Goal: Task Accomplishment & Management: Manage account settings

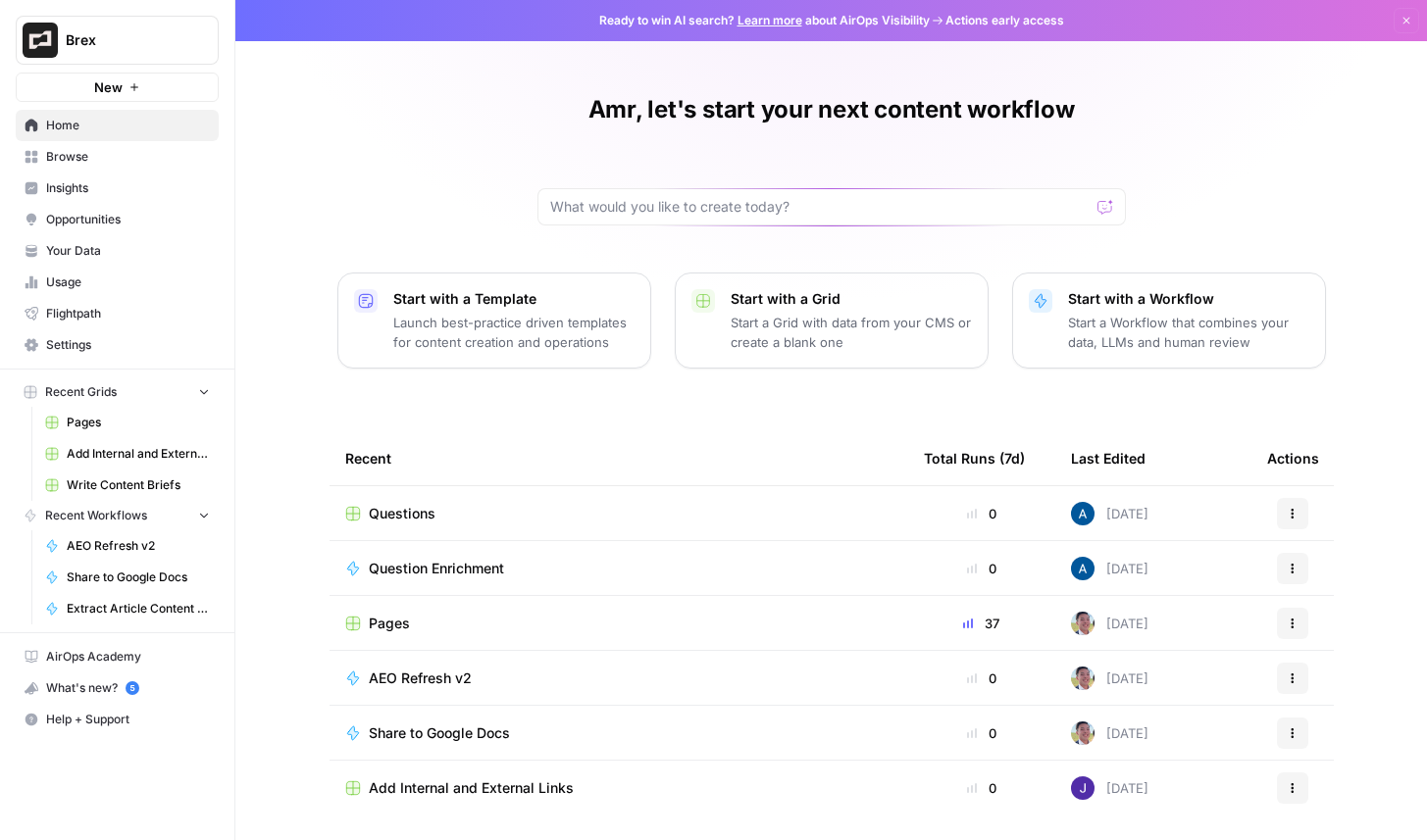
click at [103, 27] on button "Brex" at bounding box center [117, 40] width 203 height 49
type input "gong"
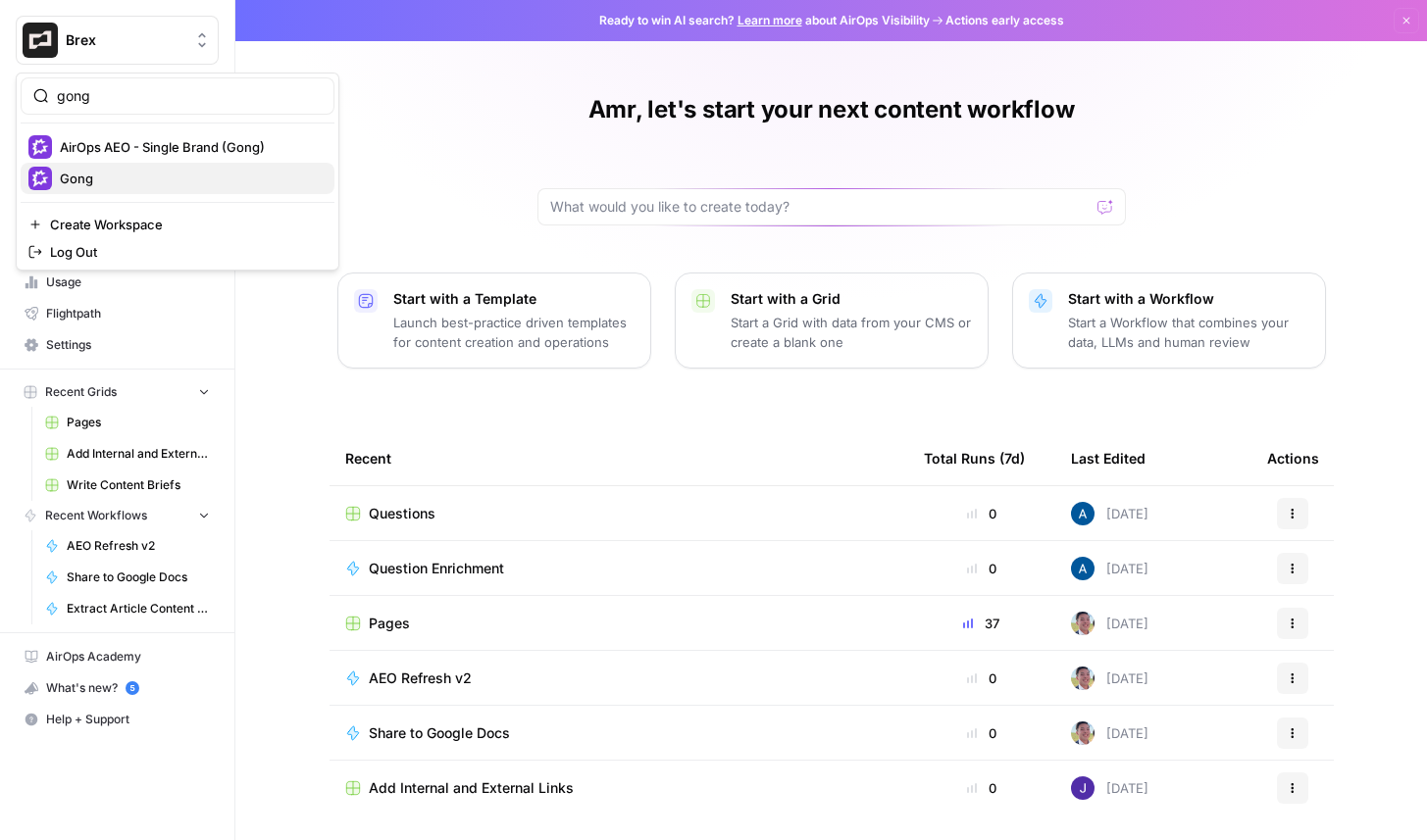
click at [205, 169] on span "Gong" at bounding box center [189, 178] width 259 height 20
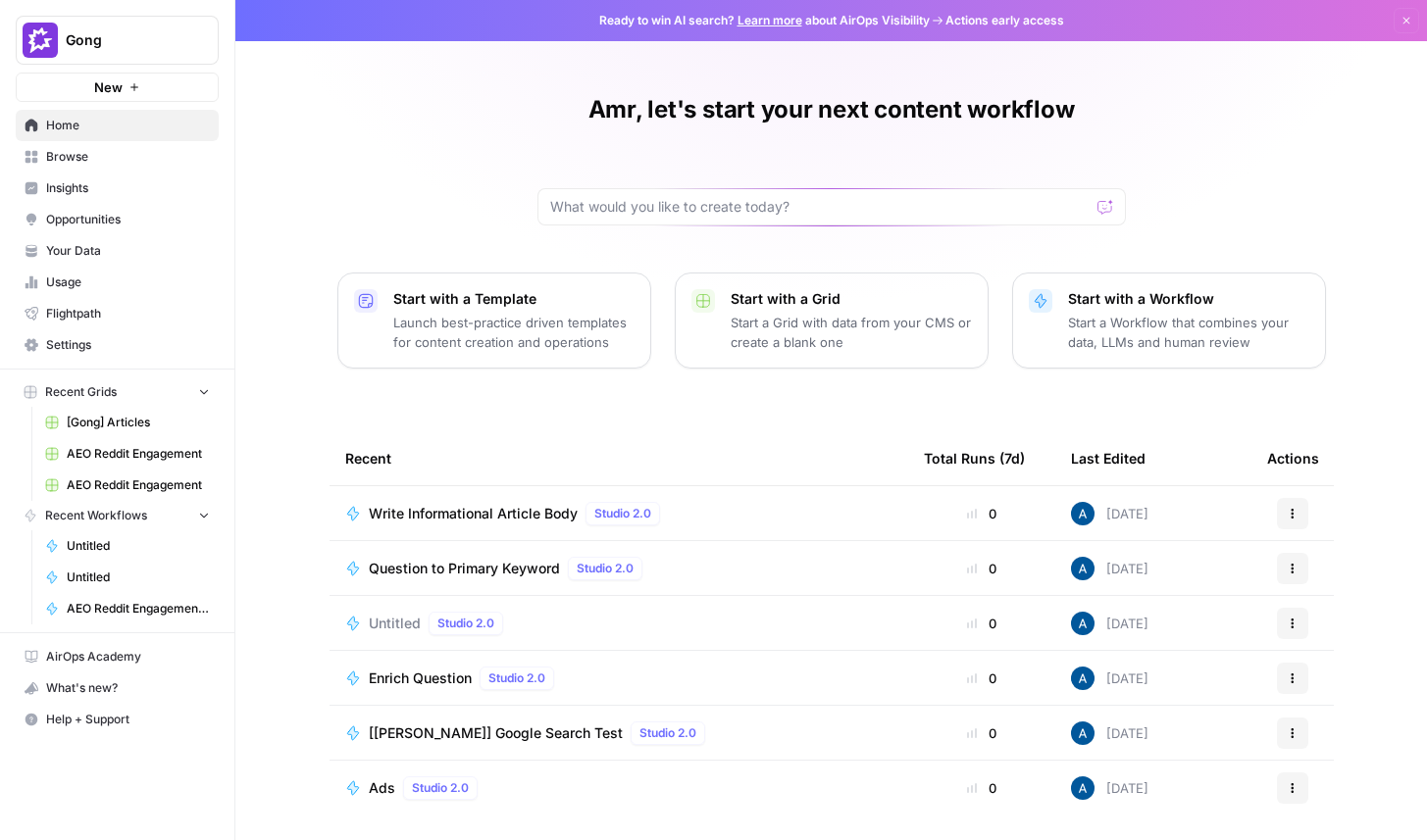
click at [121, 347] on span "Settings" at bounding box center [128, 346] width 163 height 18
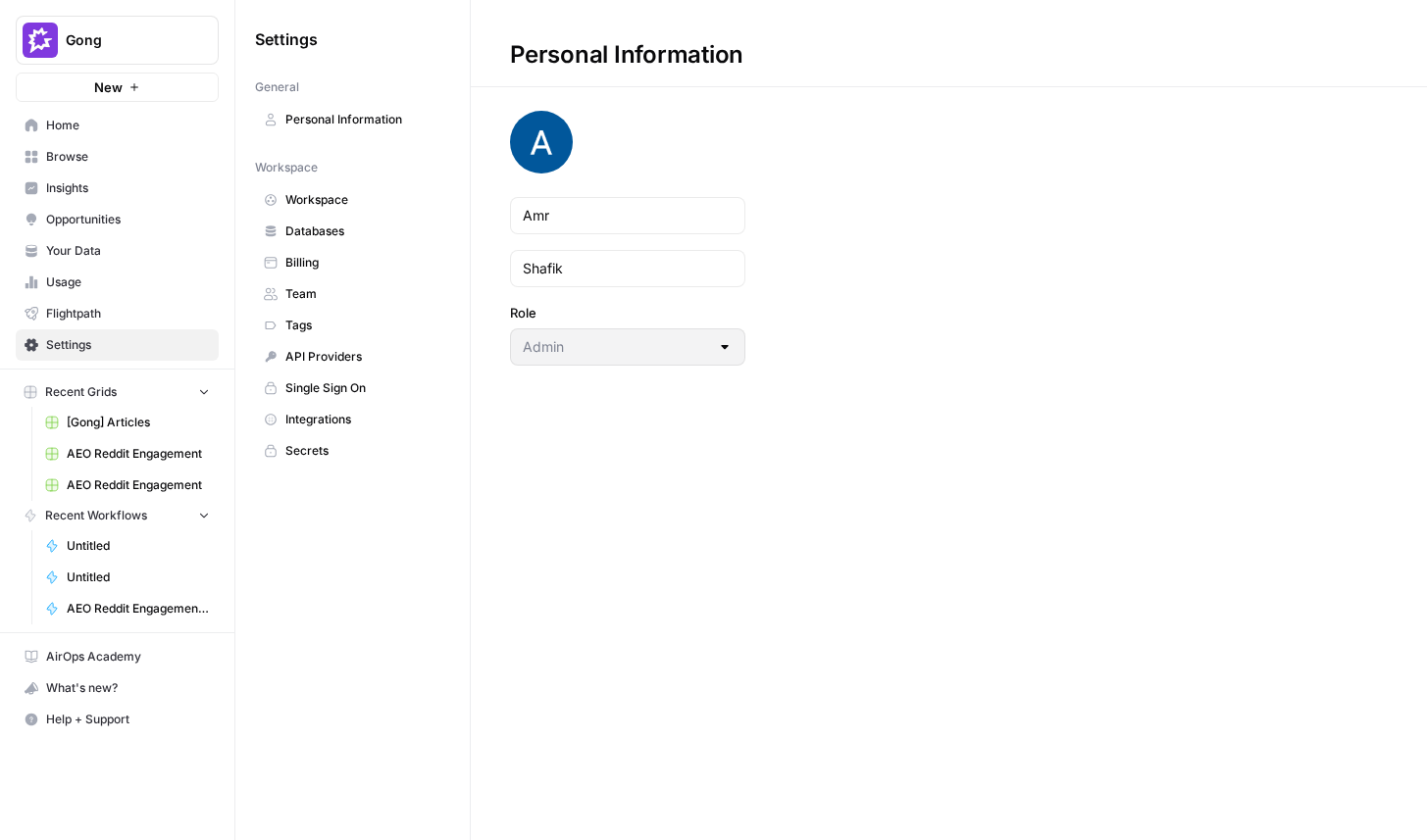
click at [383, 203] on span "Workspace" at bounding box center [363, 200] width 156 height 18
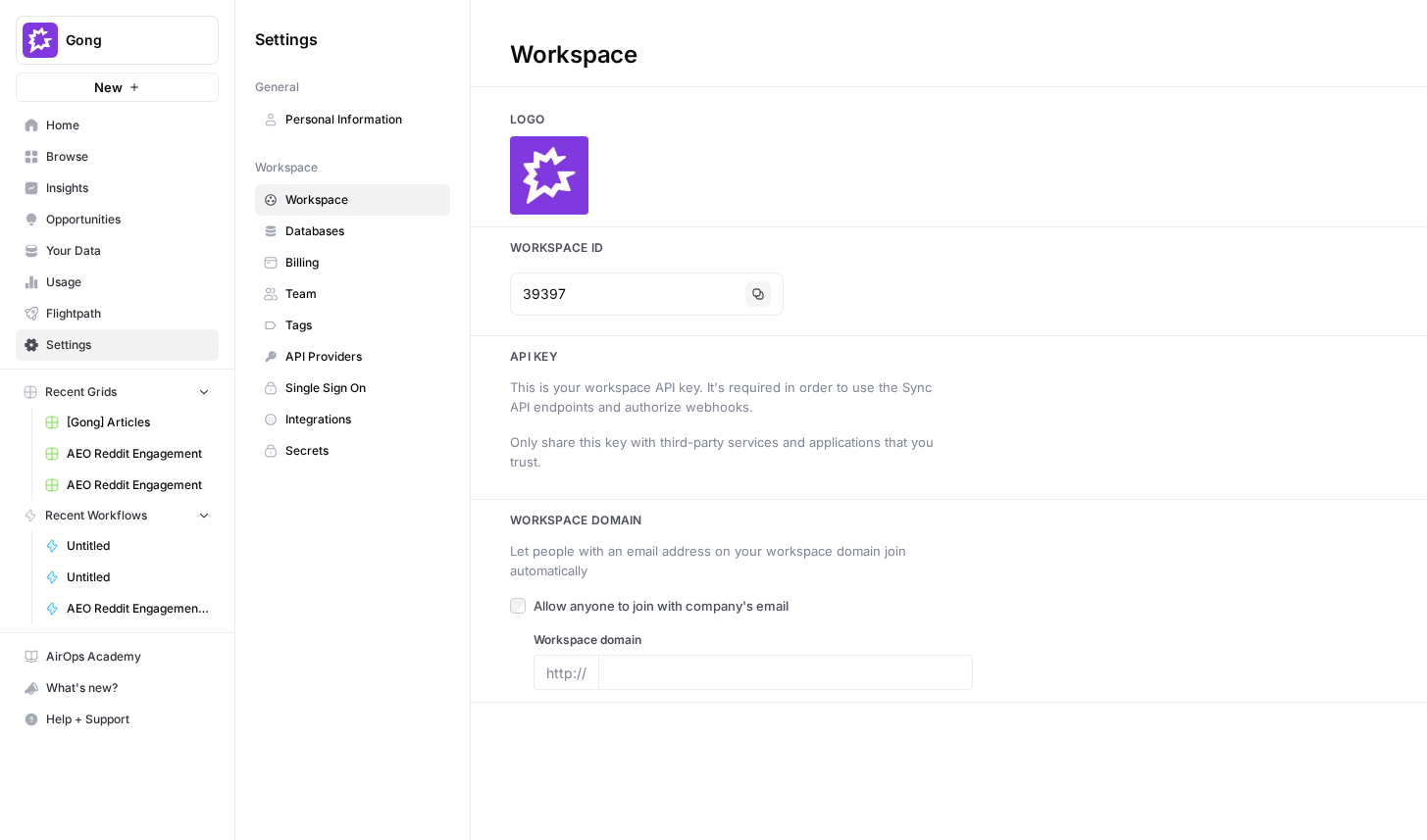
type input "www.gong.io"
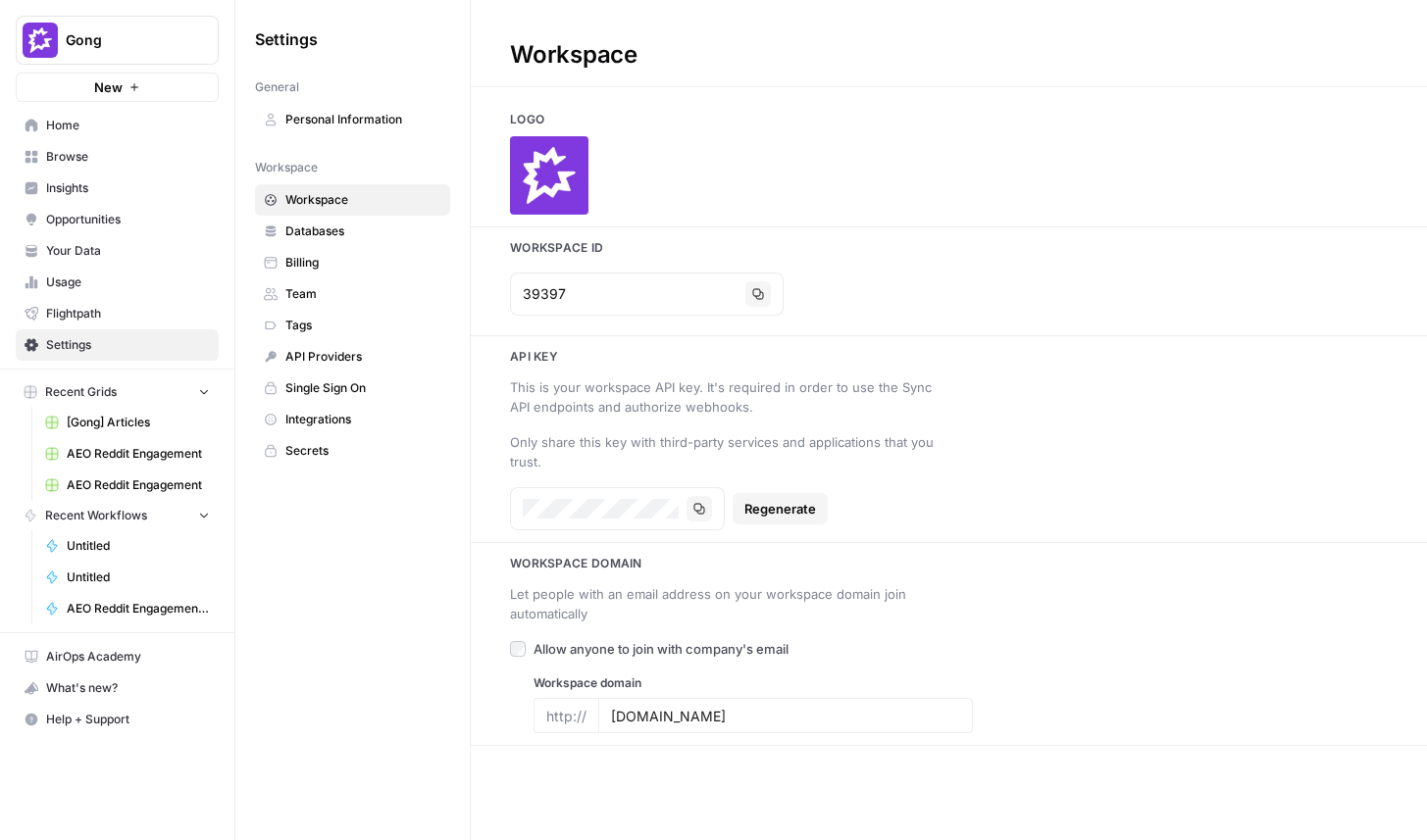
click at [87, 49] on span "Gong" at bounding box center [125, 40] width 118 height 20
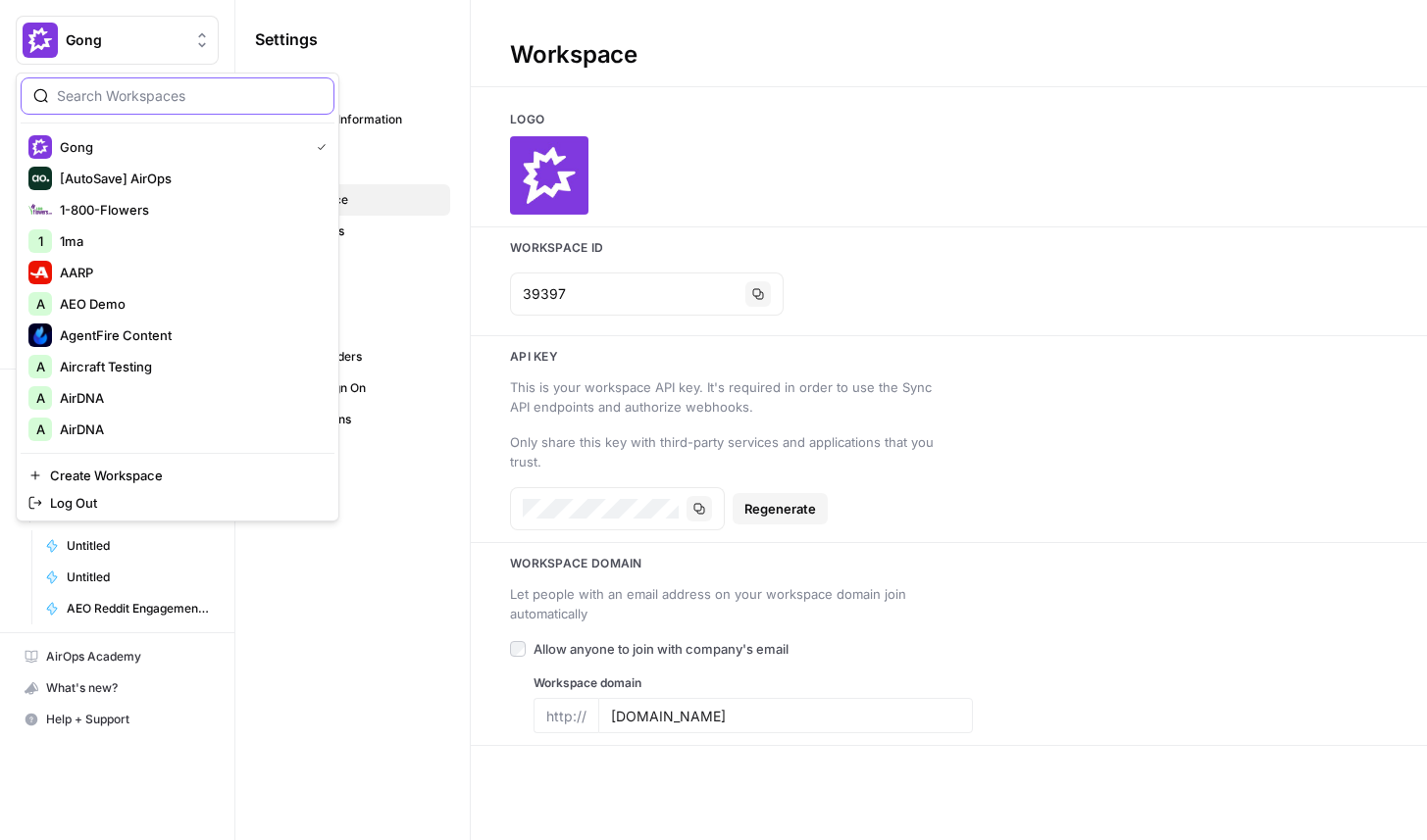
click at [181, 99] on input "search" at bounding box center [189, 97] width 265 height 20
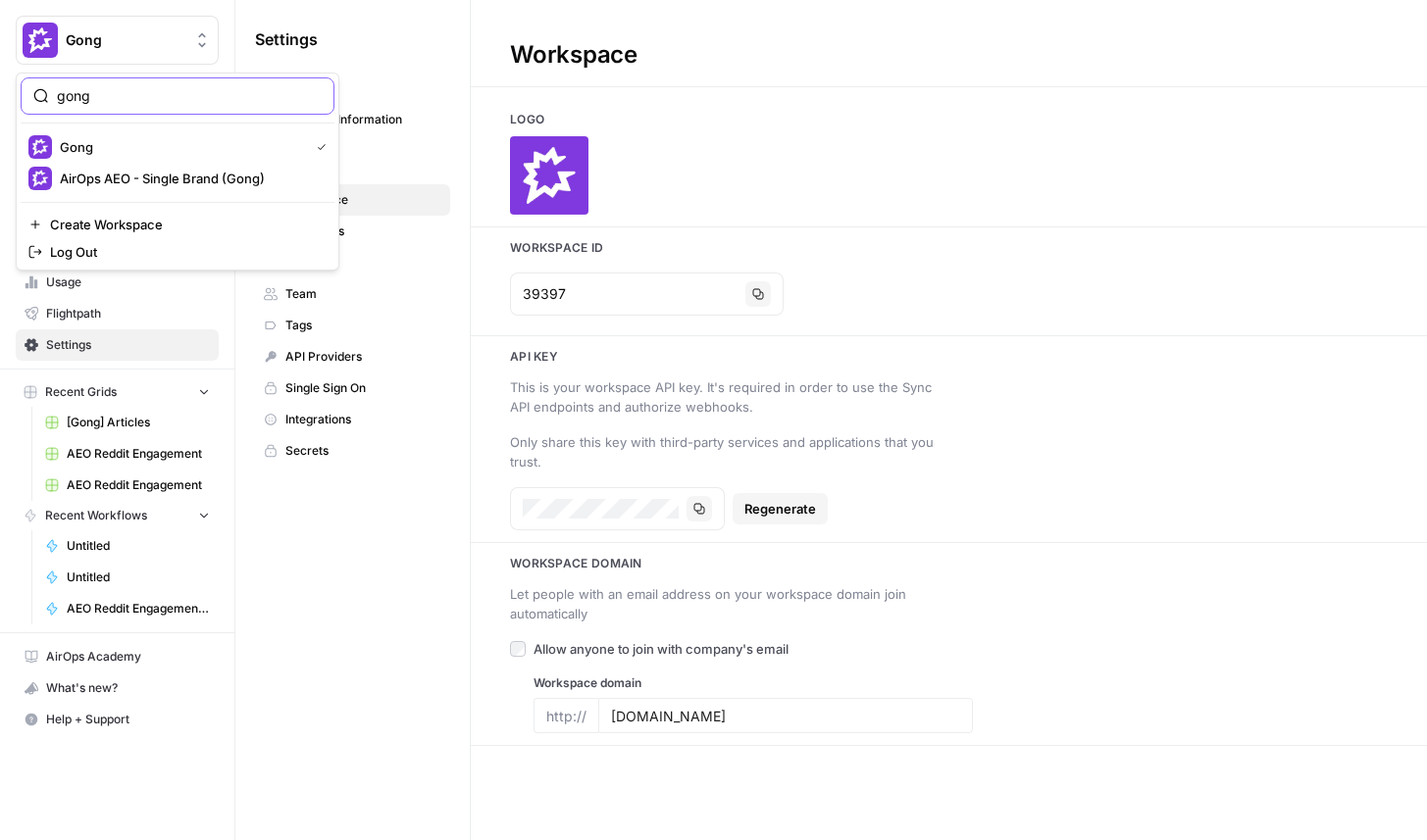
type input "gong"
click at [85, 100] on input "gong" at bounding box center [189, 97] width 265 height 20
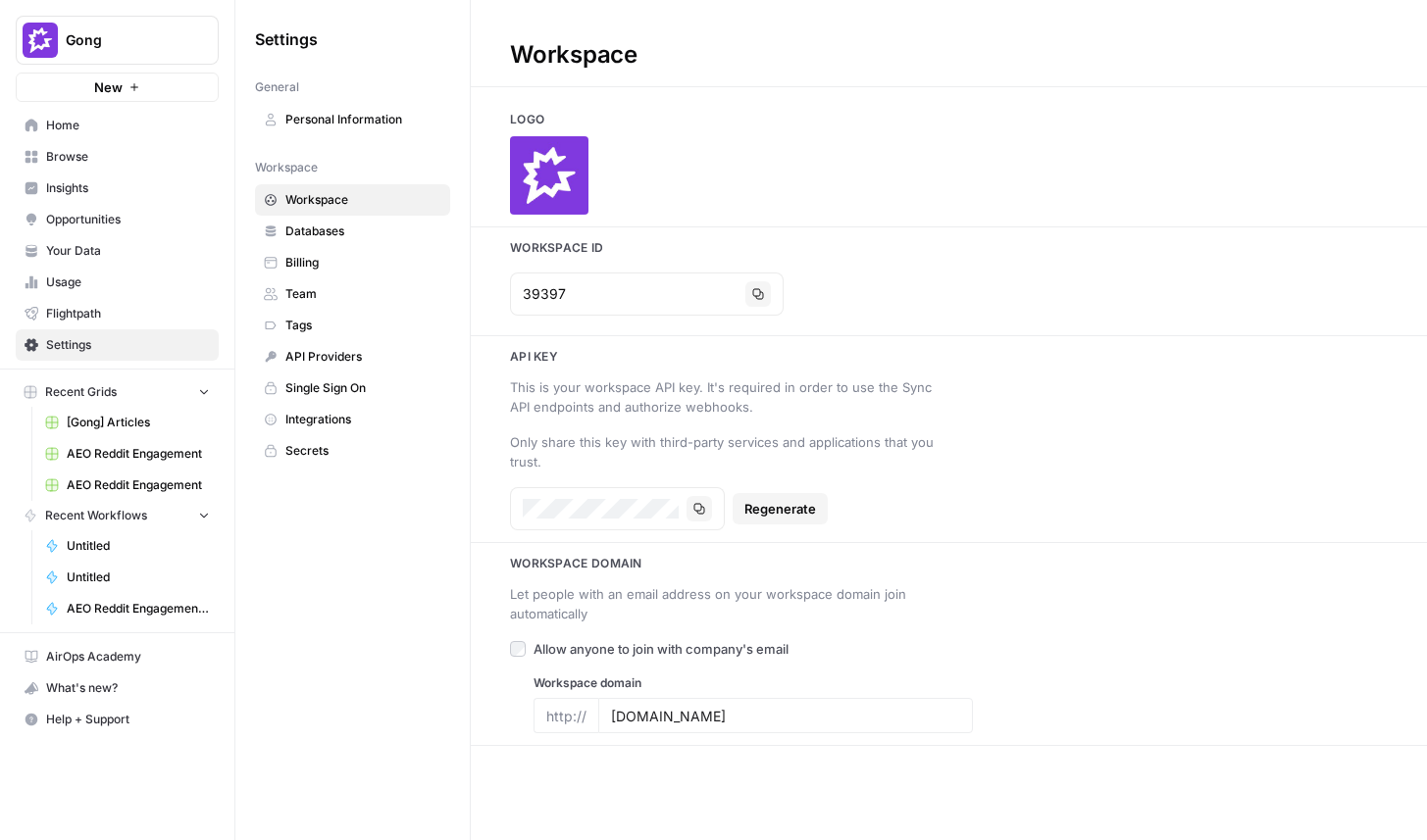
click at [483, 261] on div "Workspace Id 39397 Copy" at bounding box center [948, 282] width 956 height 85
click at [97, 54] on button "Gong" at bounding box center [117, 40] width 203 height 49
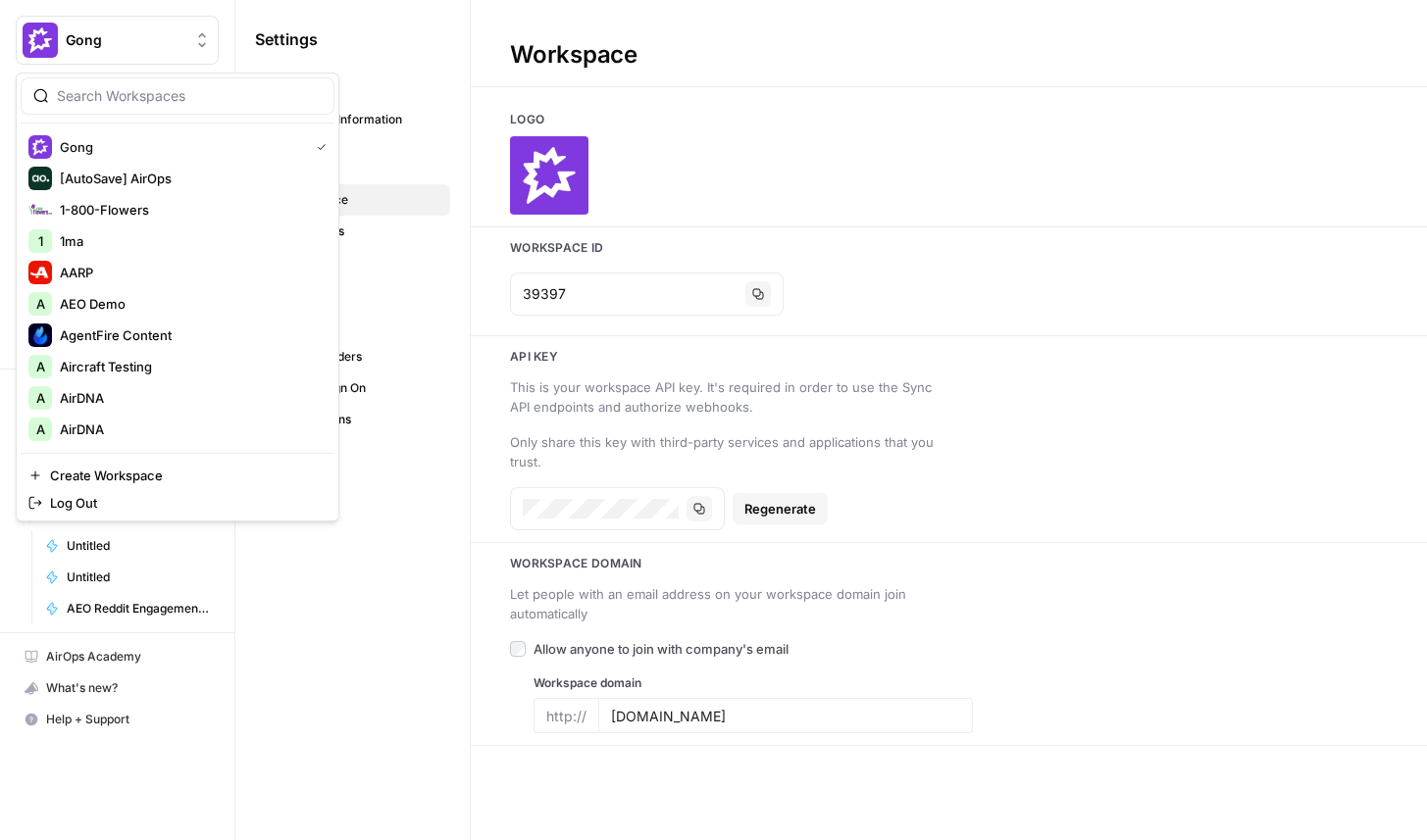
click at [470, 328] on aside "Settings General Personal Information Workspace Workspace Databases Billing Tea…" at bounding box center [353, 420] width 235 height 840
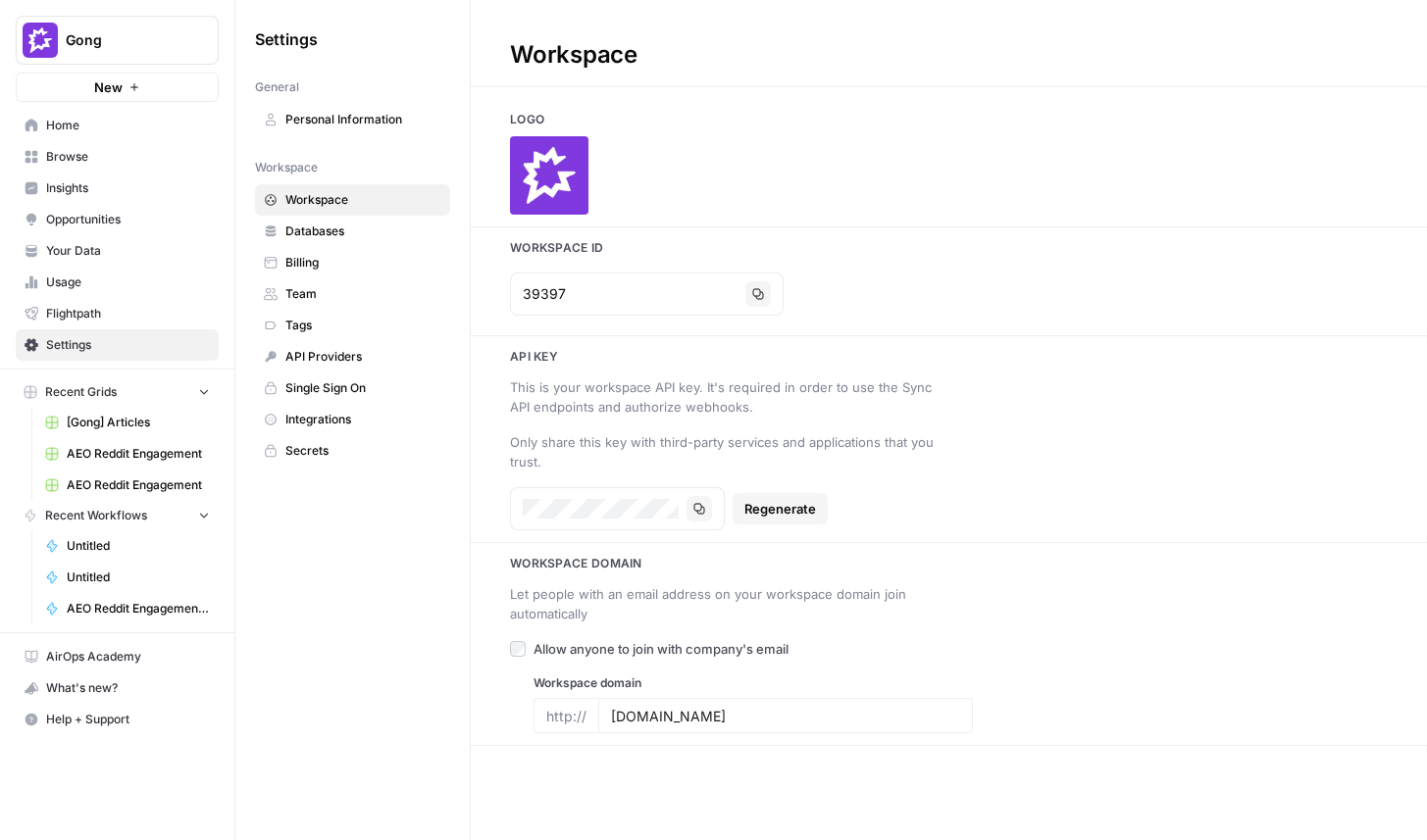
click at [161, 38] on span "Gong" at bounding box center [125, 40] width 118 height 20
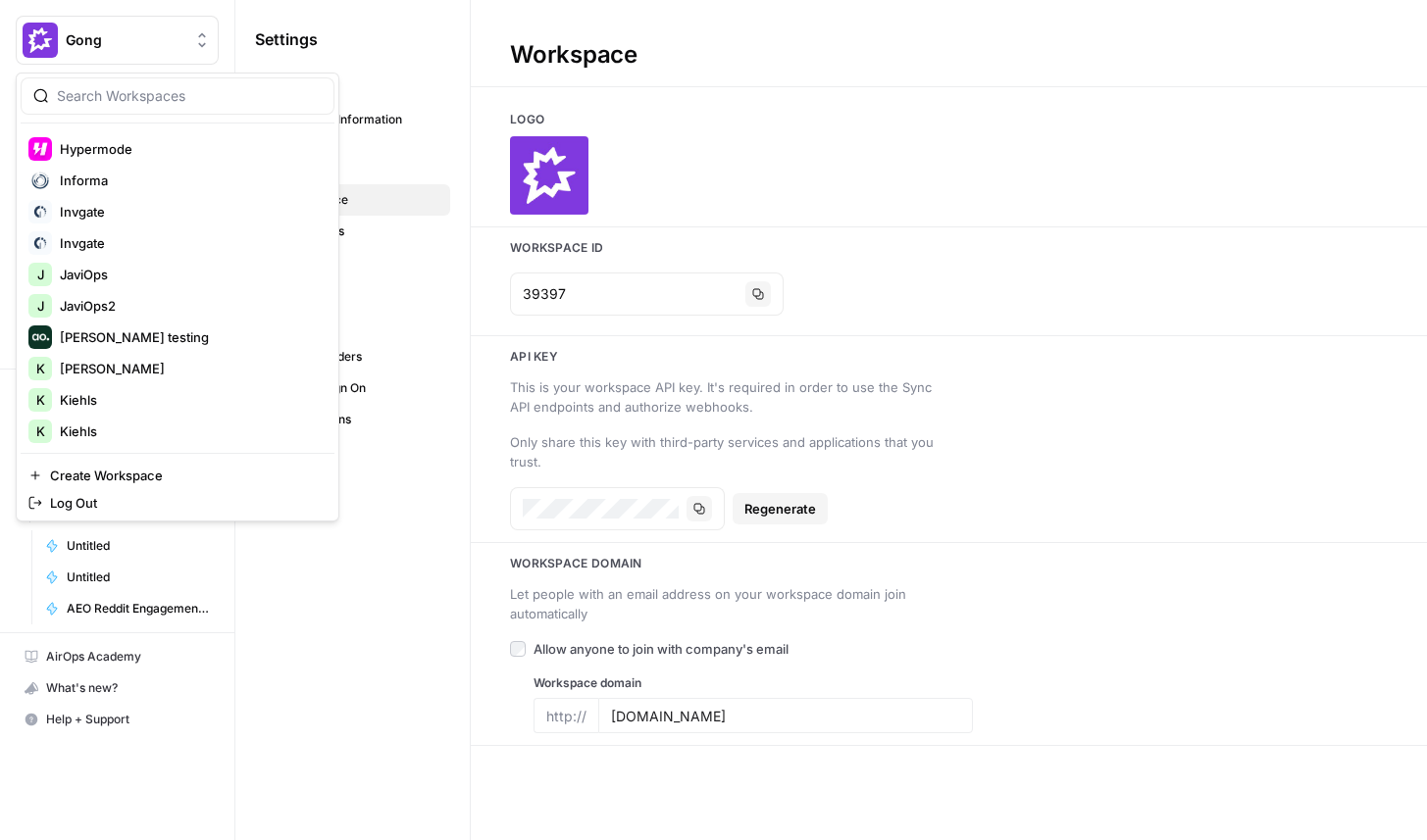
scroll to position [3558, 0]
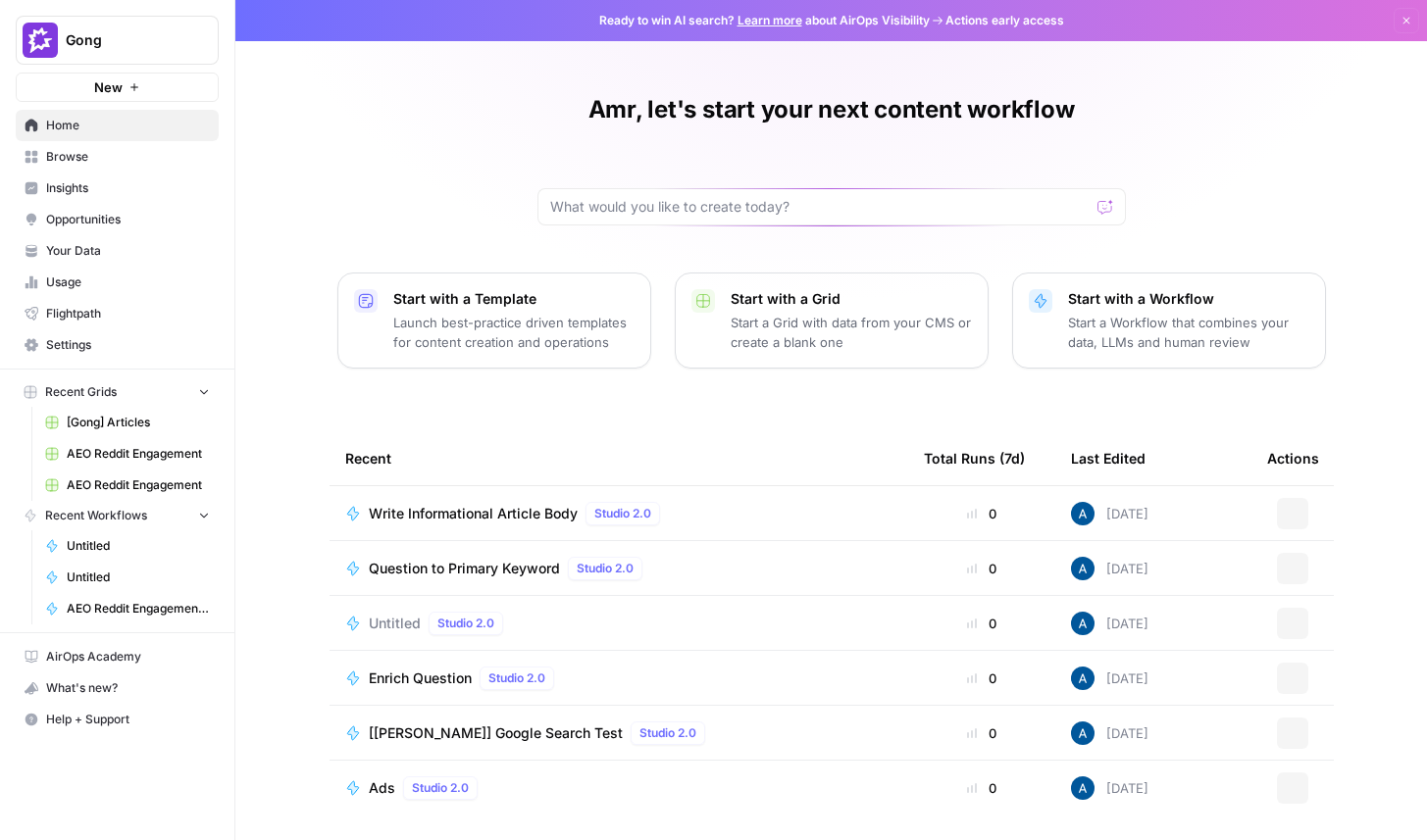
click at [104, 34] on span "Gong" at bounding box center [125, 40] width 118 height 20
type input "j"
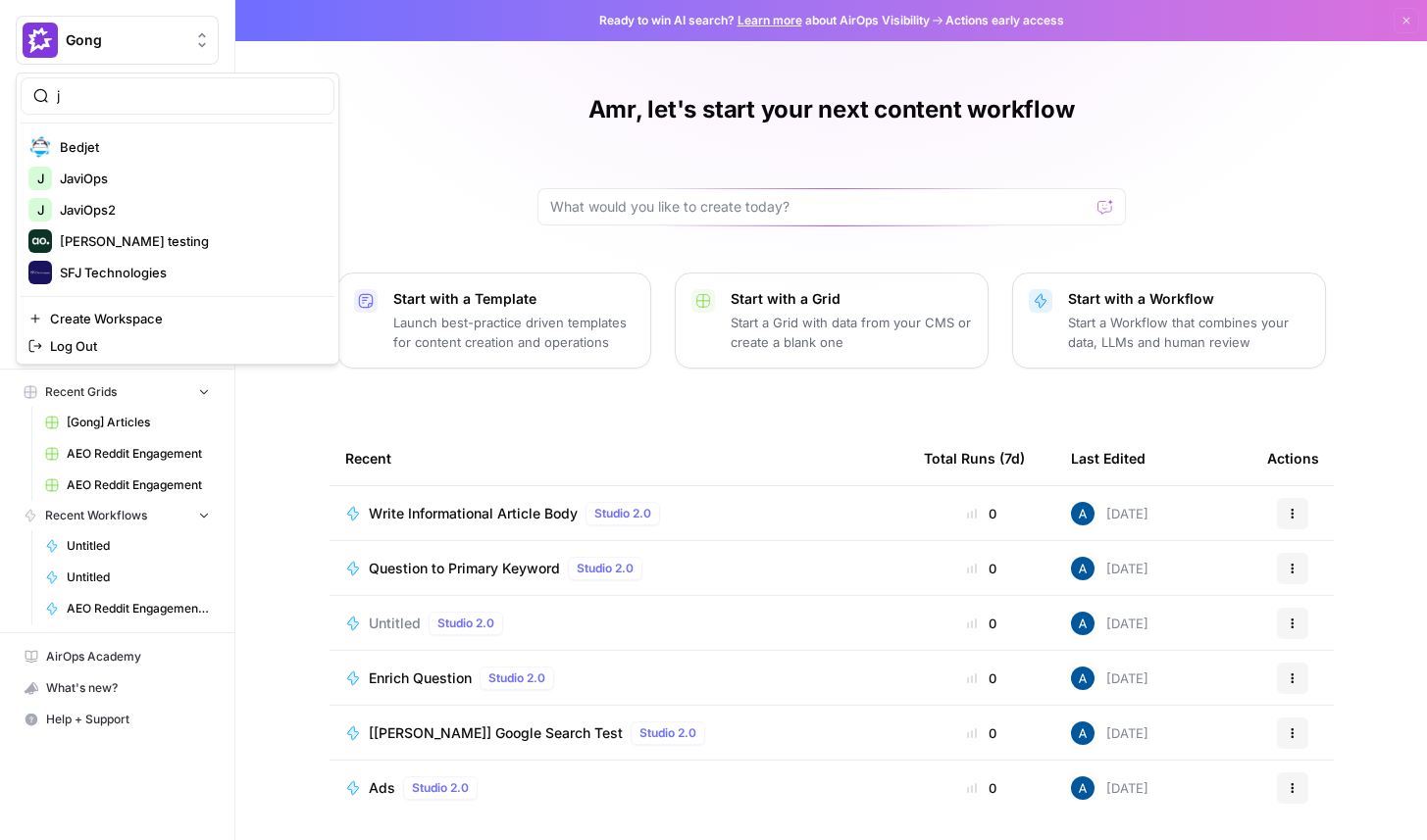
click at [111, 742] on nav "AirOps Academy What's new? Help + Support" at bounding box center [117, 688] width 234 height 110
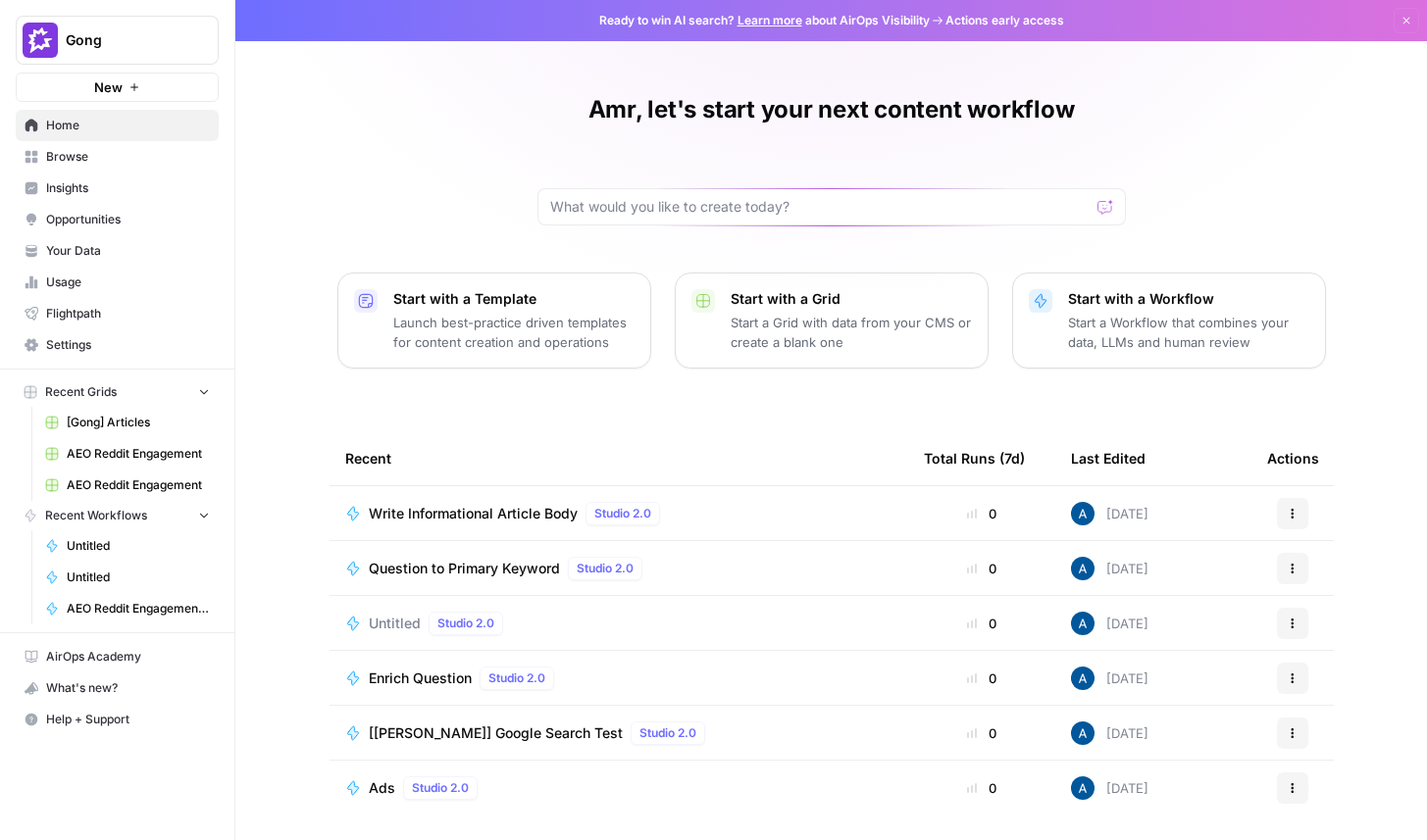
click at [63, 25] on button "Gong" at bounding box center [117, 40] width 203 height 49
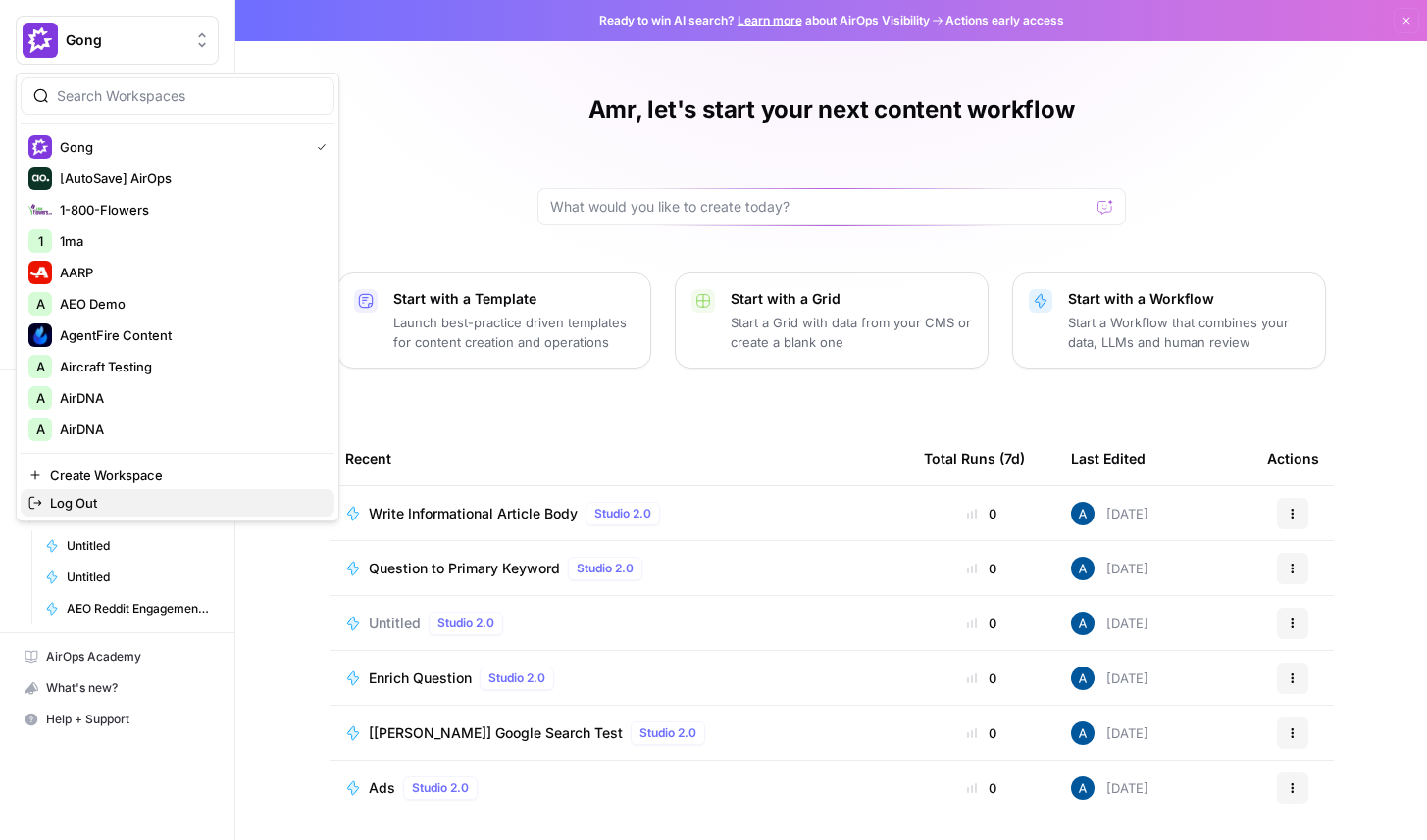
click at [130, 502] on span "Log Out" at bounding box center [184, 503] width 269 height 20
